Goal: Task Accomplishment & Management: Manage account settings

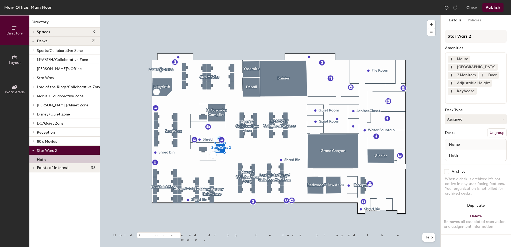
click at [454, 116] on button "Assigned" at bounding box center [476, 119] width 62 height 10
click at [464, 152] on div "Hoteled" at bounding box center [471, 152] width 53 height 8
click at [494, 8] on button "Publish" at bounding box center [492, 7] width 21 height 9
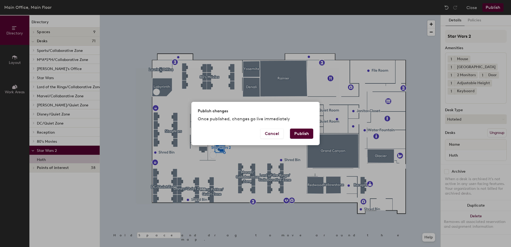
click at [298, 133] on button "Publish" at bounding box center [301, 133] width 23 height 10
